Goal: Transaction & Acquisition: Purchase product/service

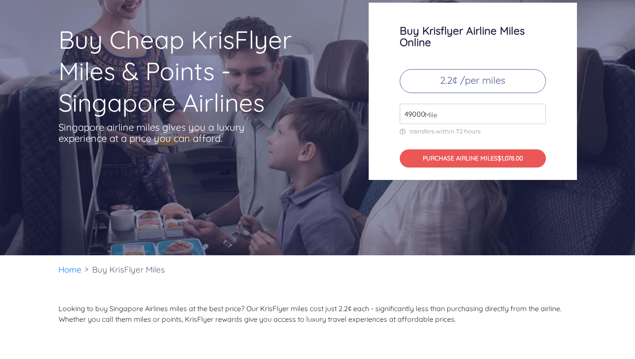
scroll to position [91, 0]
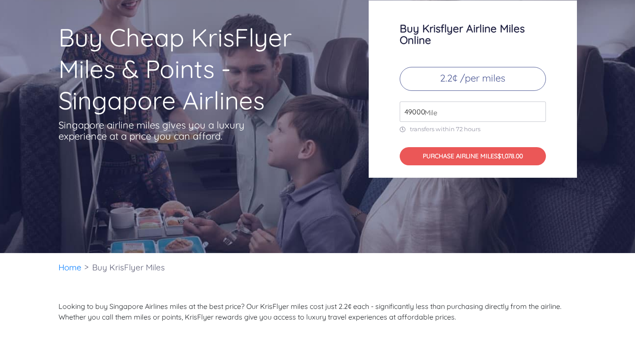
click at [457, 106] on input "49000" at bounding box center [473, 112] width 146 height 20
click at [539, 114] on input "49000" at bounding box center [473, 112] width 146 height 20
click at [539, 110] on input "50000" at bounding box center [473, 112] width 146 height 20
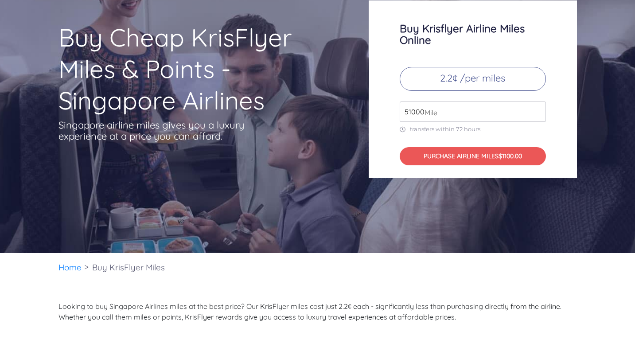
click at [539, 110] on input "51000" at bounding box center [473, 112] width 146 height 20
click at [539, 120] on input "51000" at bounding box center [473, 112] width 146 height 20
click at [538, 117] on input "51000" at bounding box center [473, 112] width 146 height 20
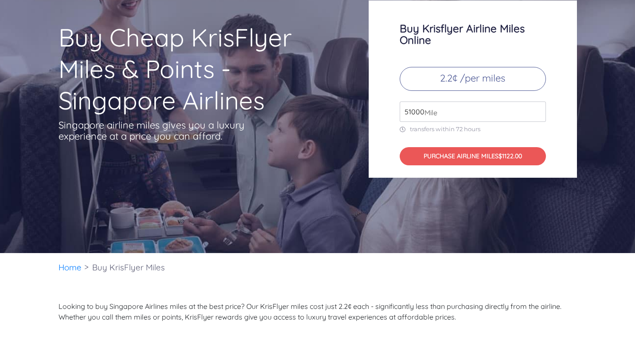
click at [538, 117] on input "51000" at bounding box center [473, 112] width 146 height 20
click at [538, 116] on input "50000" at bounding box center [473, 112] width 146 height 20
click at [538, 116] on input "49000" at bounding box center [473, 112] width 146 height 20
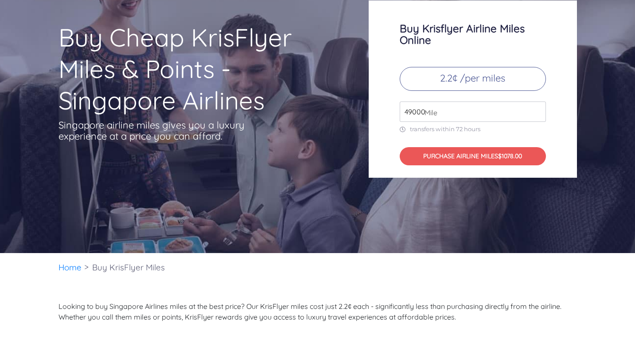
click at [538, 116] on input "49000" at bounding box center [473, 112] width 146 height 20
type input "5"
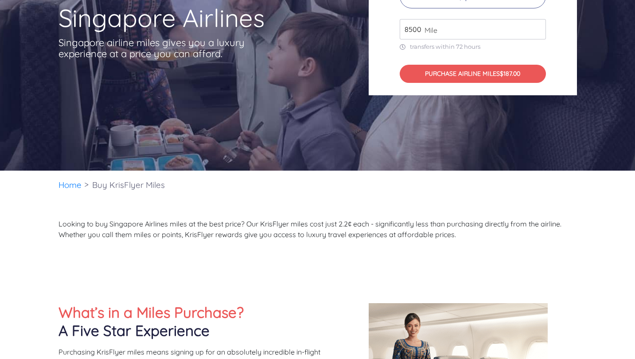
scroll to position [173, 0]
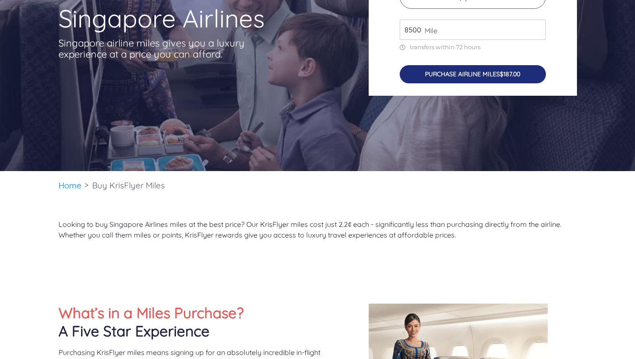
click at [480, 70] on button "PURCHASE AIRLINE MILES $187.00" at bounding box center [473, 74] width 146 height 18
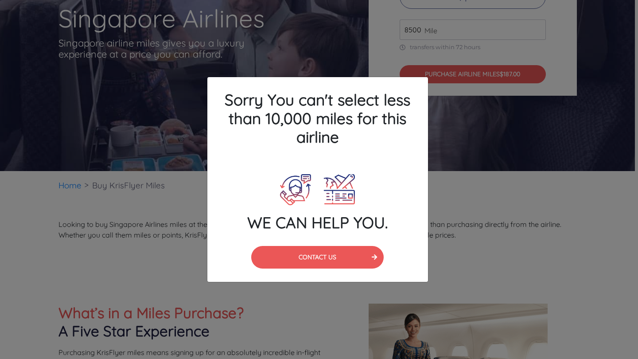
click at [449, 157] on div "Sorry You can't select less than 10,000 miles for this airline WE CAN HELP YOU.…" at bounding box center [319, 179] width 638 height 359
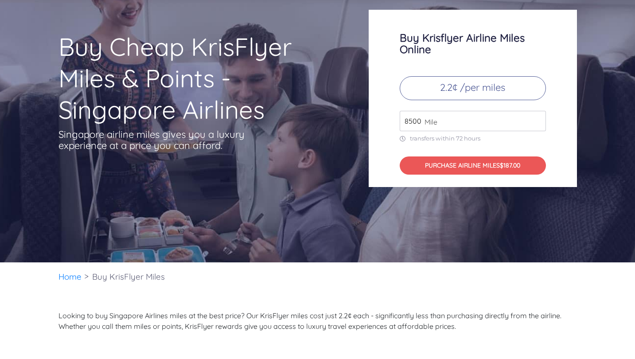
scroll to position [81, 0]
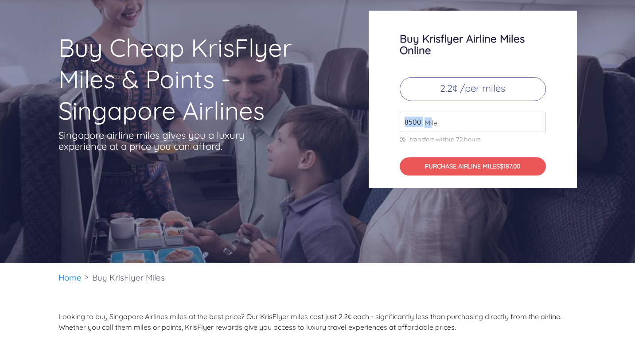
drag, startPoint x: 432, startPoint y: 122, endPoint x: 383, endPoint y: 118, distance: 48.9
click at [375, 121] on div "Buy Krisflyer Airline Miles Online 2.2¢ /per miles 8500 Mile transfers within 7…" at bounding box center [473, 99] width 208 height 177
click at [419, 121] on input "8500" at bounding box center [473, 122] width 146 height 20
drag, startPoint x: 419, startPoint y: 121, endPoint x: 345, endPoint y: 120, distance: 74.5
click at [345, 120] on div "Buy Cheap KrisFlyer Miles & Points - Singapore Airlines Singapore airline miles…" at bounding box center [318, 99] width 532 height 177
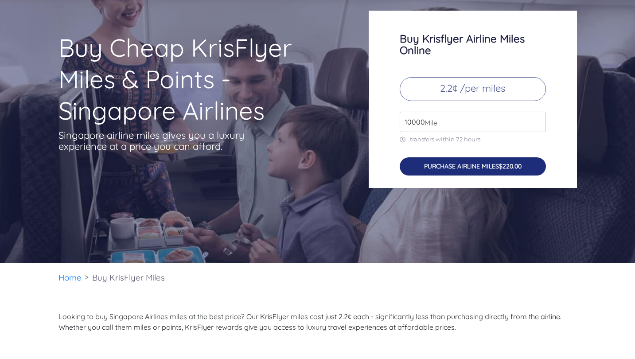
click at [419, 168] on button "PURCHASE AIRLINE MILES $220.00" at bounding box center [473, 166] width 146 height 18
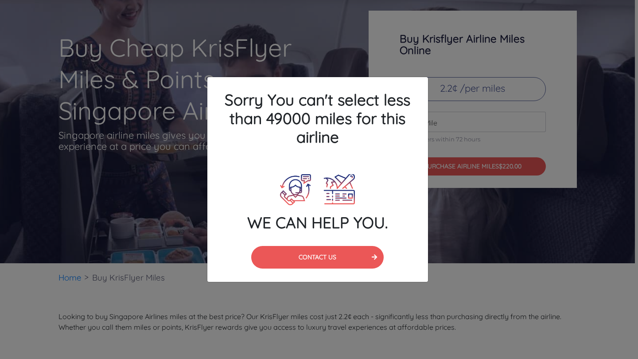
click at [429, 137] on div "Sorry You can't select less than 49000 miles for this airline" at bounding box center [318, 120] width 234 height 86
click at [464, 130] on div "Sorry You can't select less than 49000 miles for this airline WE CAN HELP YOU. …" at bounding box center [319, 179] width 638 height 359
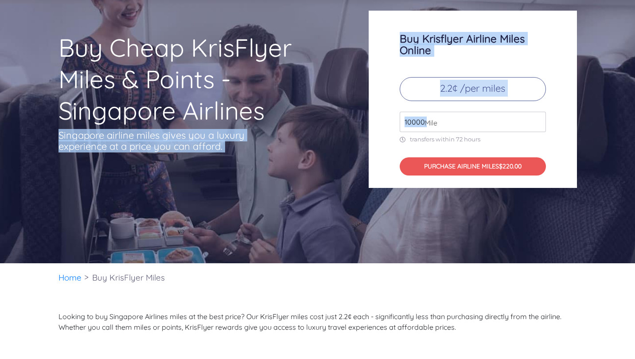
drag, startPoint x: 424, startPoint y: 122, endPoint x: 339, endPoint y: 125, distance: 84.7
click at [339, 125] on div "Buy Cheap KrisFlyer Miles & Points - Singapore Airlines Singapore airline miles…" at bounding box center [318, 99] width 532 height 177
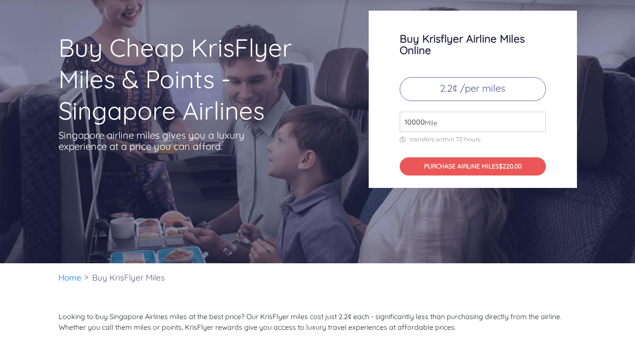
click at [339, 125] on div "Buy Cheap KrisFlyer Miles & Points - Singapore Airlines Singapore airline miles…" at bounding box center [207, 110] width 310 height 156
click at [539, 121] on input "10000" at bounding box center [473, 122] width 146 height 20
click at [537, 120] on input "49000" at bounding box center [473, 122] width 146 height 20
click at [537, 120] on input "50000" at bounding box center [473, 122] width 146 height 20
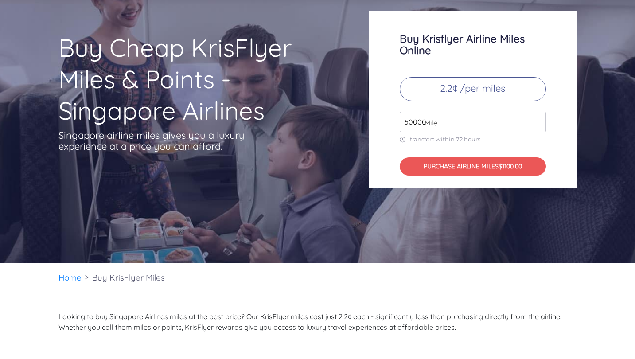
type input "49000"
click at [538, 125] on input "49000" at bounding box center [473, 122] width 146 height 20
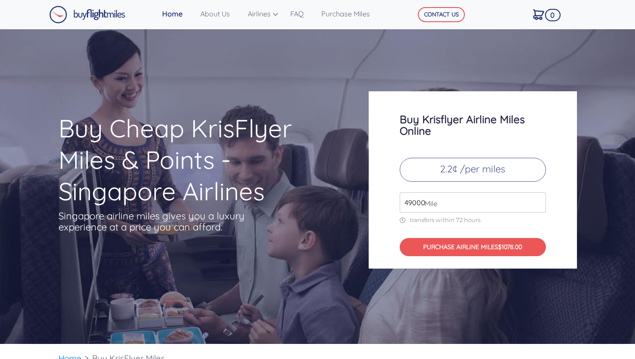
scroll to position [0, 0]
